Goal: Download file/media

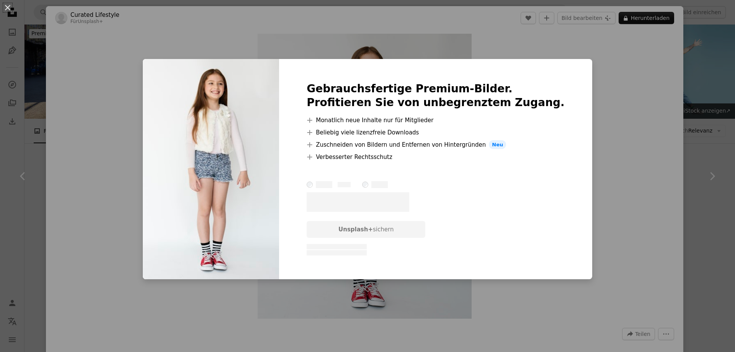
scroll to position [7151, 0]
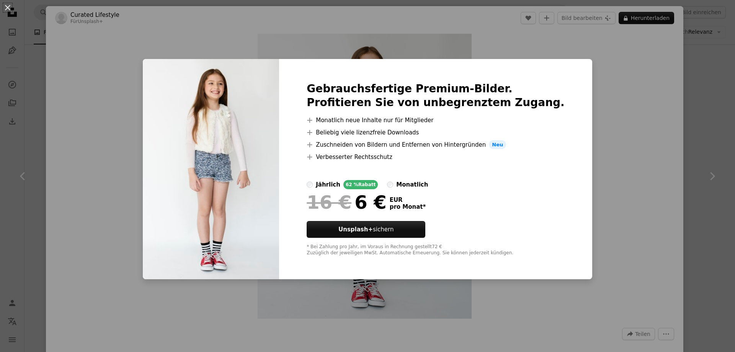
click at [613, 81] on div "An X shape Gebrauchsfertige Premium-Bilder. Profitieren Sie von unbegrenztem Zu…" at bounding box center [367, 176] width 735 height 352
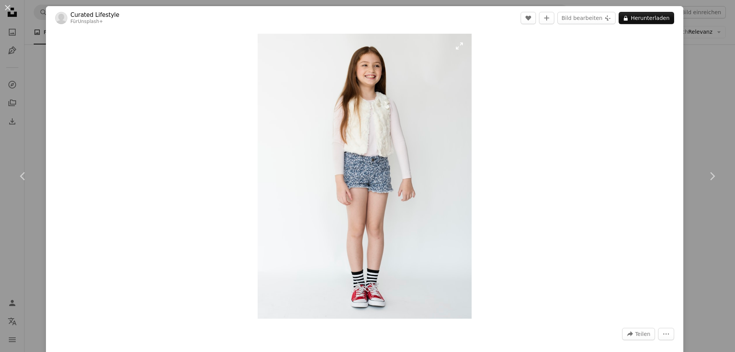
click at [428, 145] on img "Dieses Bild heranzoomen" at bounding box center [364, 176] width 214 height 285
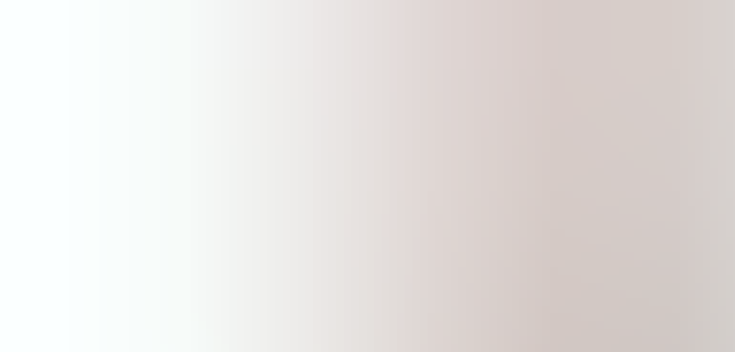
scroll to position [313, 0]
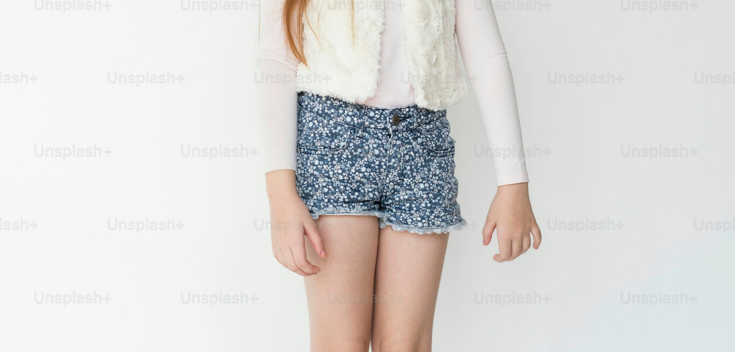
click at [428, 145] on img "Dieses Bild herauszoomen" at bounding box center [367, 176] width 735 height 978
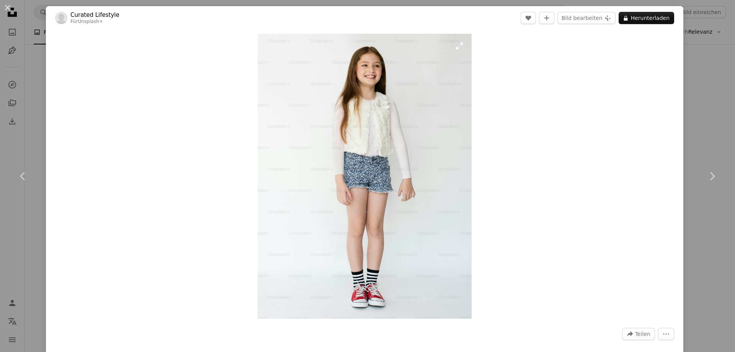
click at [465, 44] on img "Dieses Bild heranzoomen" at bounding box center [364, 176] width 214 height 285
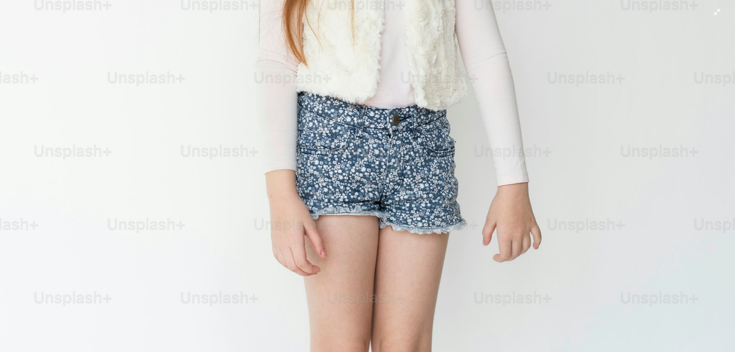
click at [417, 112] on img "Dieses Bild herauszoomen" at bounding box center [367, 176] width 735 height 978
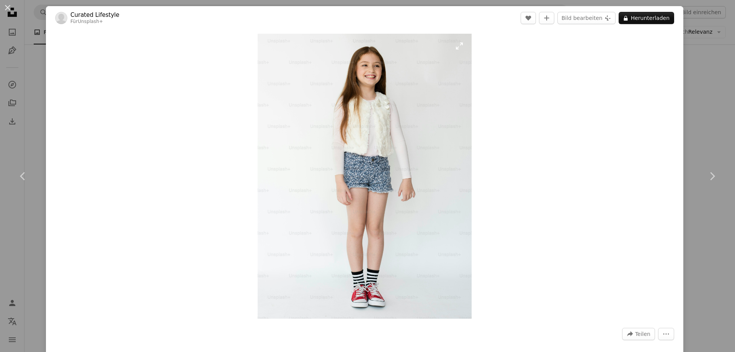
click at [465, 45] on img "Dieses Bild heranzoomen" at bounding box center [364, 176] width 214 height 285
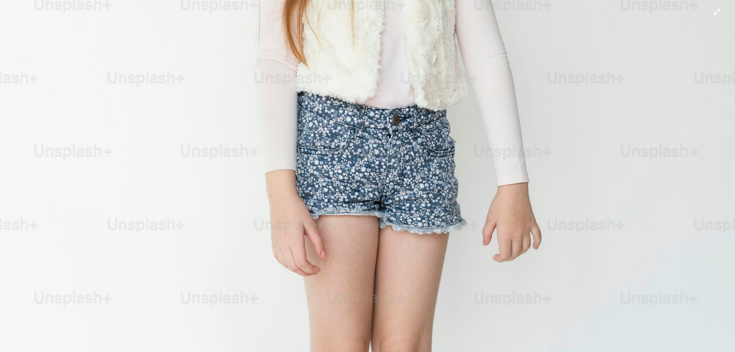
click at [464, 45] on img "Dieses Bild herauszoomen" at bounding box center [367, 176] width 735 height 978
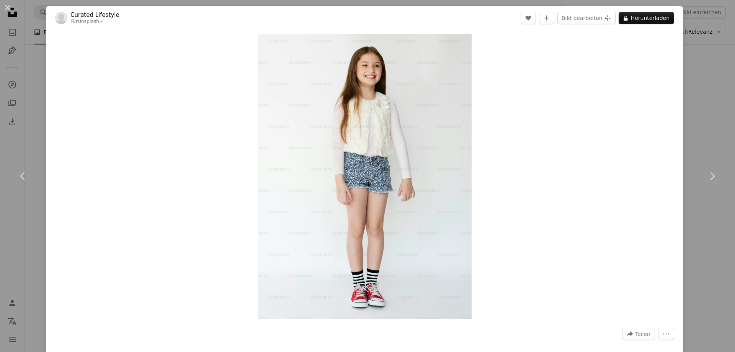
click at [464, 45] on img "Dieses Bild heranzoomen" at bounding box center [364, 176] width 214 height 285
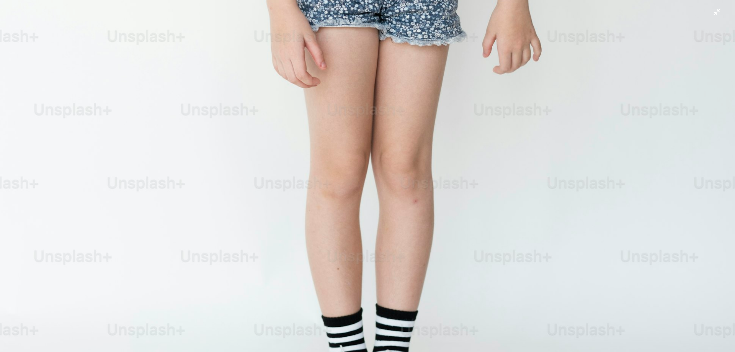
scroll to position [536, 0]
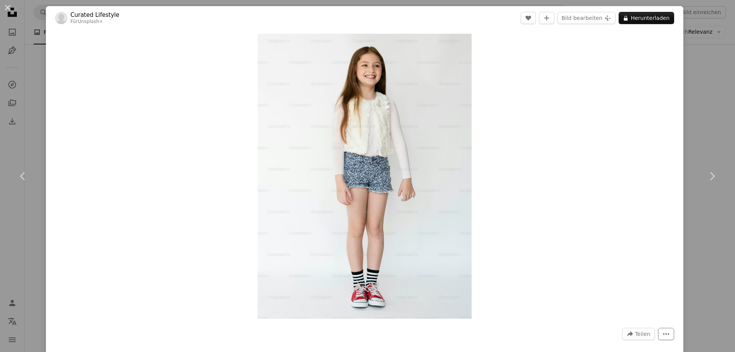
click at [669, 331] on icon "More Actions" at bounding box center [665, 333] width 7 height 7
